Goal: Task Accomplishment & Management: Use online tool/utility

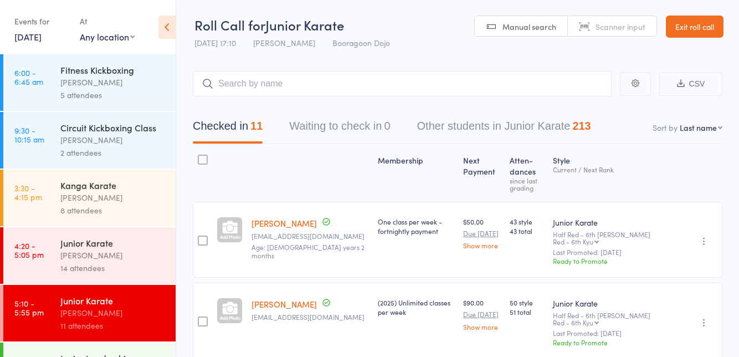
click at [41, 20] on div "Events for" at bounding box center [41, 21] width 54 height 18
click at [26, 33] on link "12 Sep, 2025" at bounding box center [27, 36] width 27 height 12
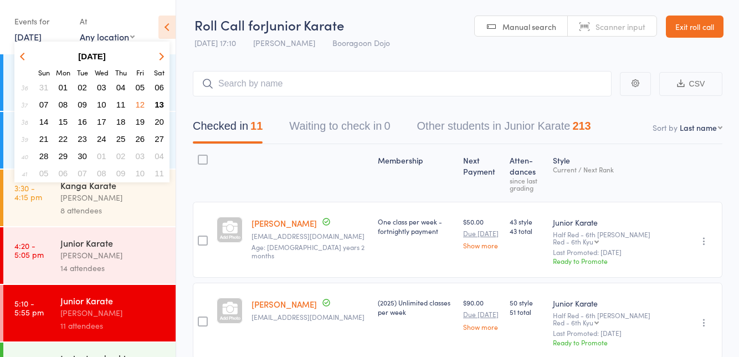
click at [157, 104] on span "13" at bounding box center [159, 104] width 9 height 9
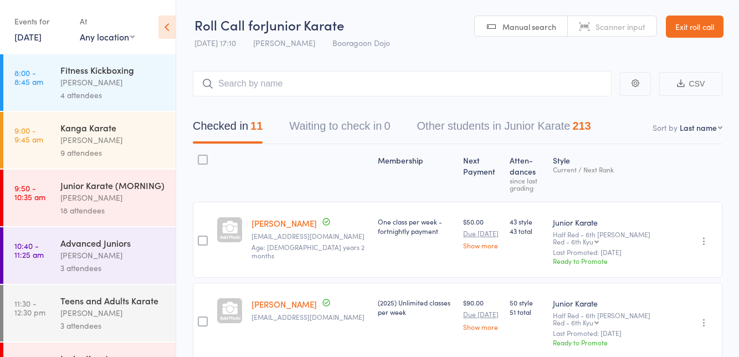
click at [710, 22] on link "Exit roll call" at bounding box center [695, 27] width 58 height 22
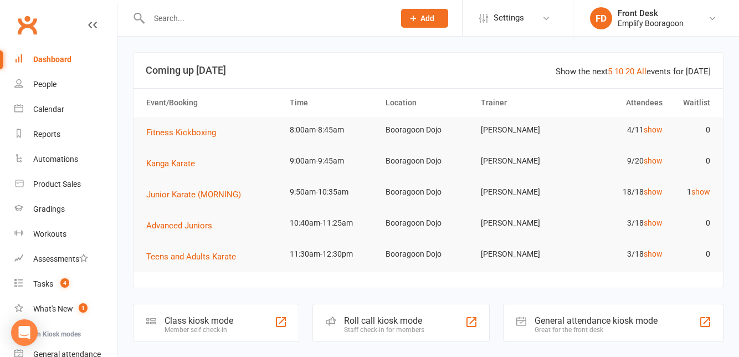
click at [192, 322] on div "Class kiosk mode" at bounding box center [198, 320] width 69 height 11
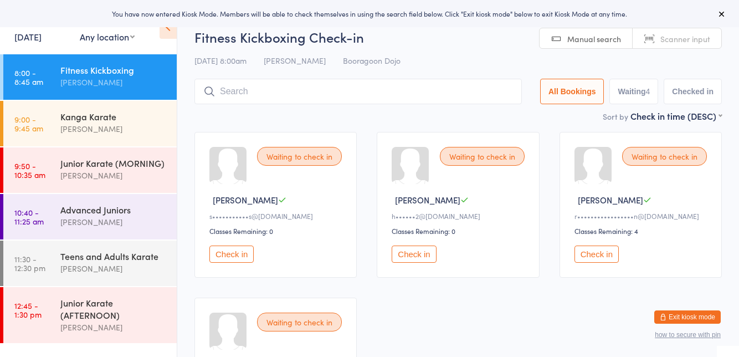
click at [420, 94] on input "search" at bounding box center [357, 91] width 327 height 25
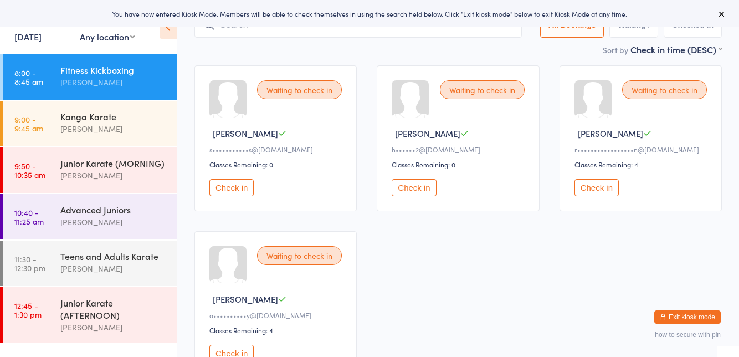
scroll to position [79, 0]
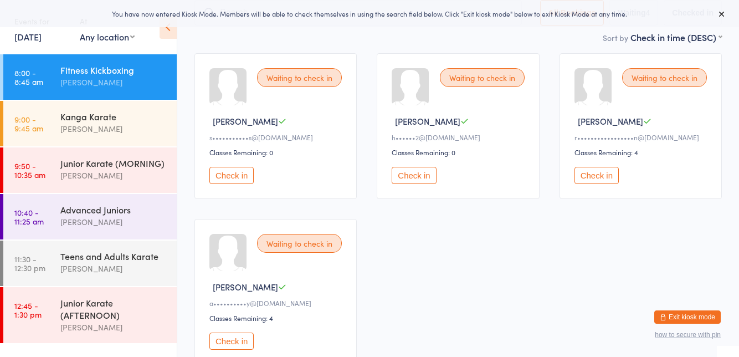
click at [476, 199] on div "Waiting to check in Steven C s•••••••••••s@gmail.com Classes Remaining: 0 Check…" at bounding box center [457, 208] width 547 height 331
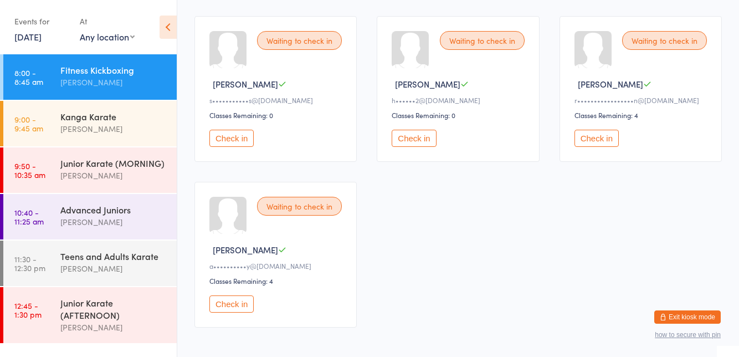
scroll to position [116, 0]
click at [233, 140] on button "Check in" at bounding box center [231, 138] width 44 height 17
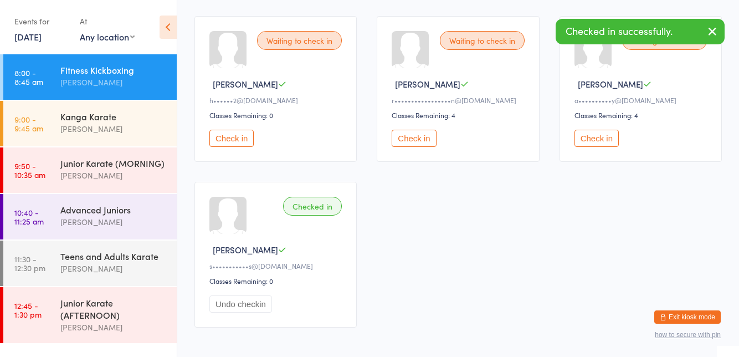
click at [226, 141] on button "Check in" at bounding box center [231, 138] width 44 height 17
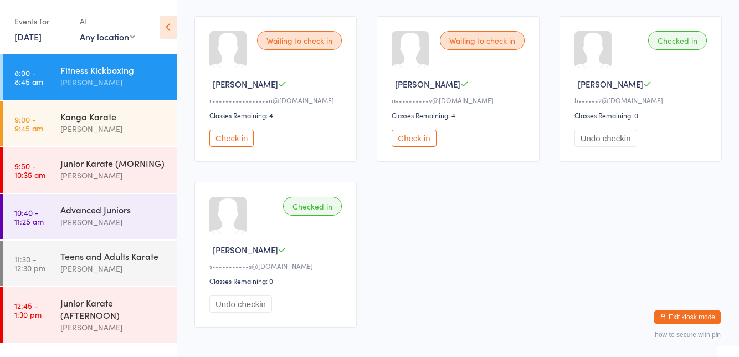
click at [415, 134] on button "Check in" at bounding box center [414, 138] width 44 height 17
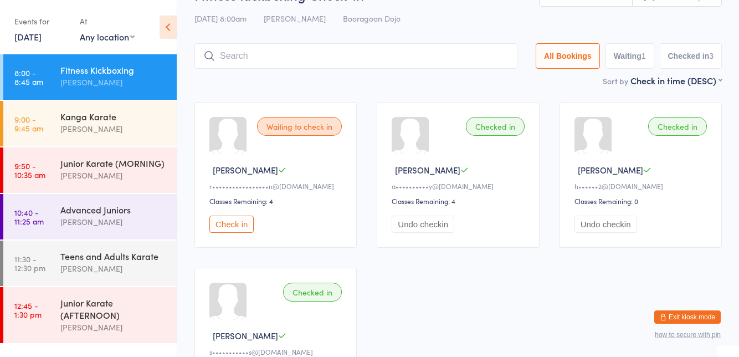
scroll to position [0, 0]
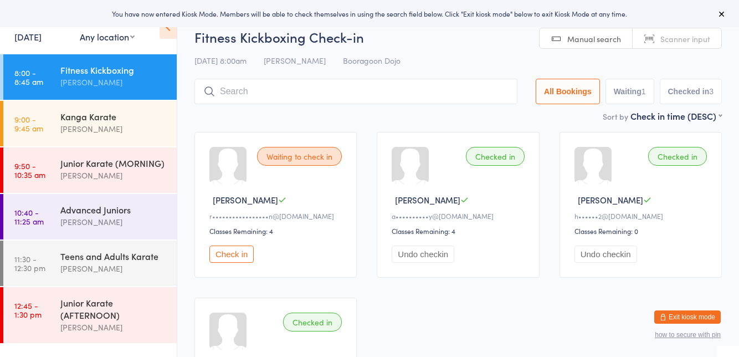
click at [460, 302] on div "Waiting to check in [PERSON_NAME] H r•••••••••••••••••n@[DOMAIN_NAME] Classes R…" at bounding box center [457, 287] width 547 height 331
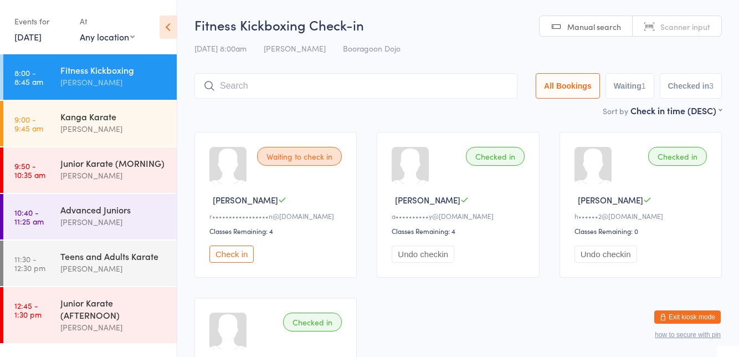
click at [318, 164] on div "Waiting to check in" at bounding box center [299, 156] width 85 height 19
click at [237, 257] on button "Check in" at bounding box center [231, 253] width 44 height 17
